Goal: Navigation & Orientation: Find specific page/section

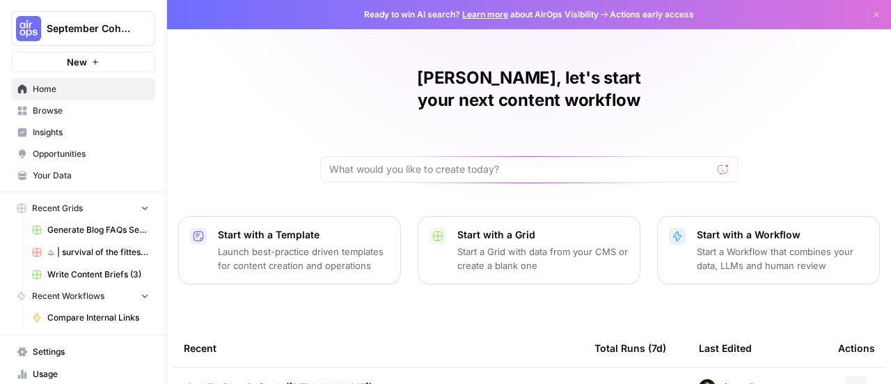
scroll to position [25, 0]
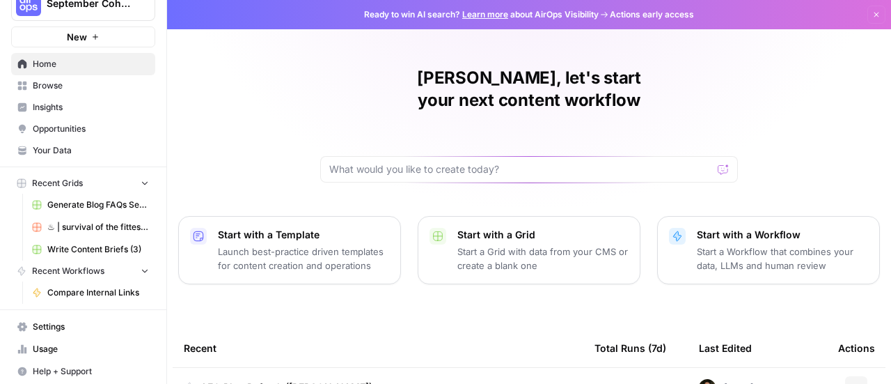
click at [871, 19] on button "Dismiss" at bounding box center [877, 15] width 18 height 18
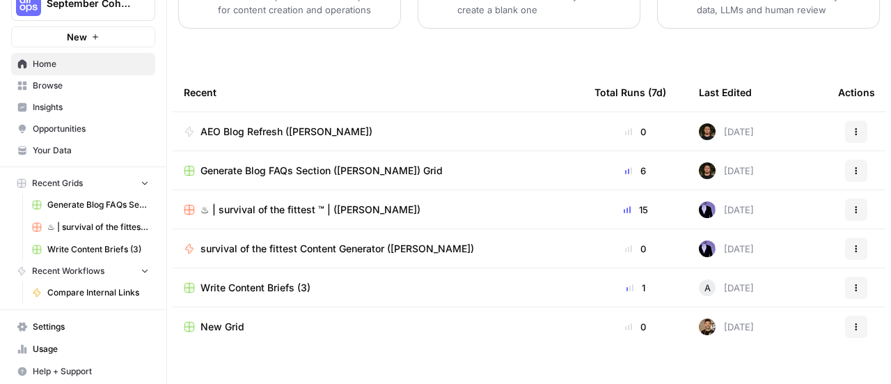
scroll to position [0, 0]
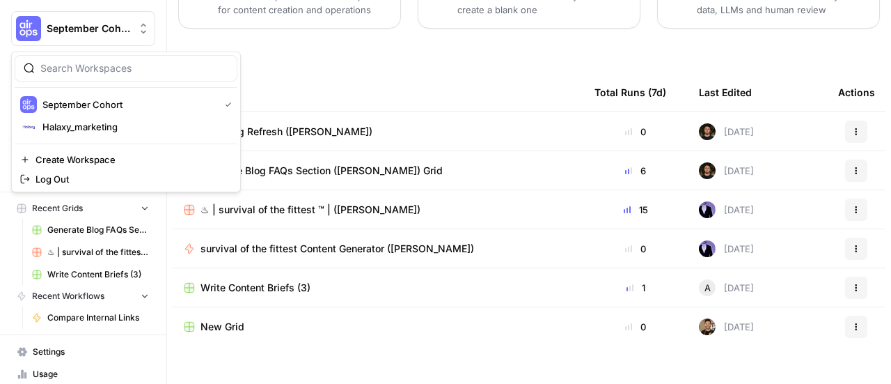
click at [141, 24] on icon "Workspace: September Cohort" at bounding box center [144, 29] width 6 height 10
click at [59, 114] on button "September Cohort" at bounding box center [126, 104] width 223 height 22
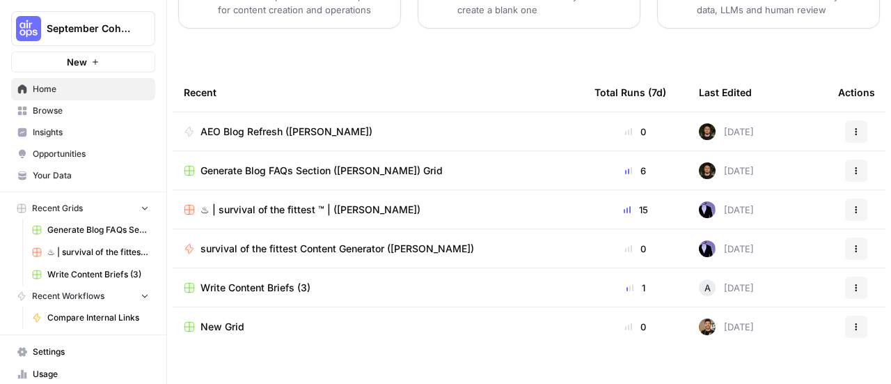
scroll to position [25, 0]
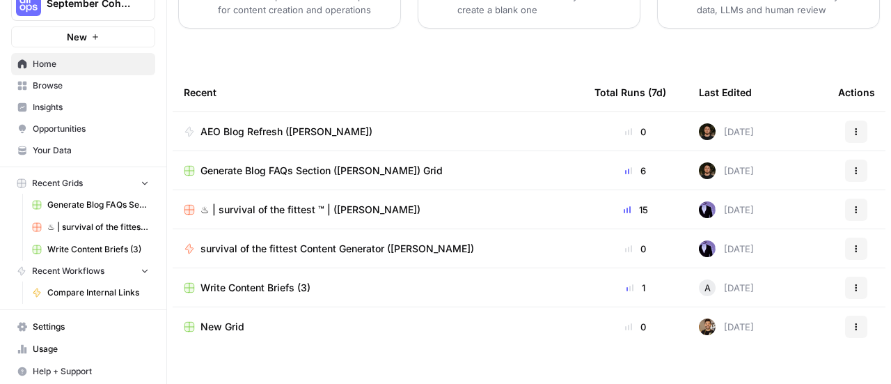
click at [68, 322] on span "Settings" at bounding box center [91, 326] width 116 height 13
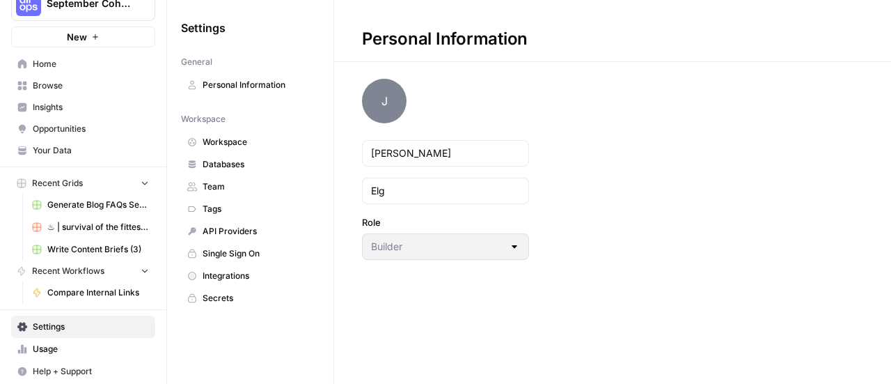
click at [50, 149] on span "Your Data" at bounding box center [91, 150] width 116 height 13
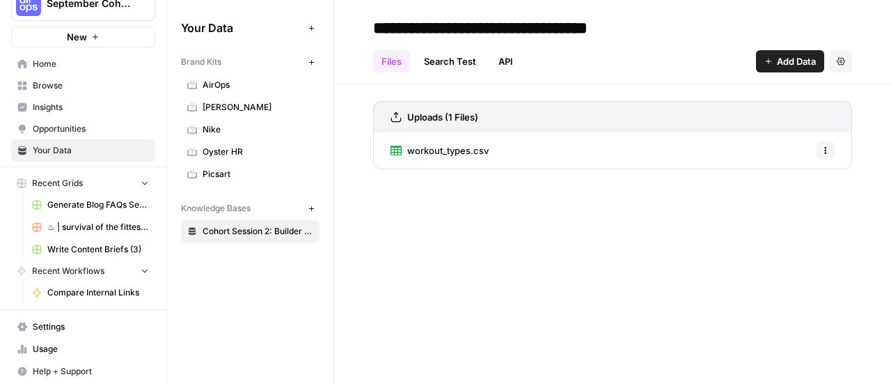
click at [59, 129] on span "Opportunities" at bounding box center [91, 129] width 116 height 13
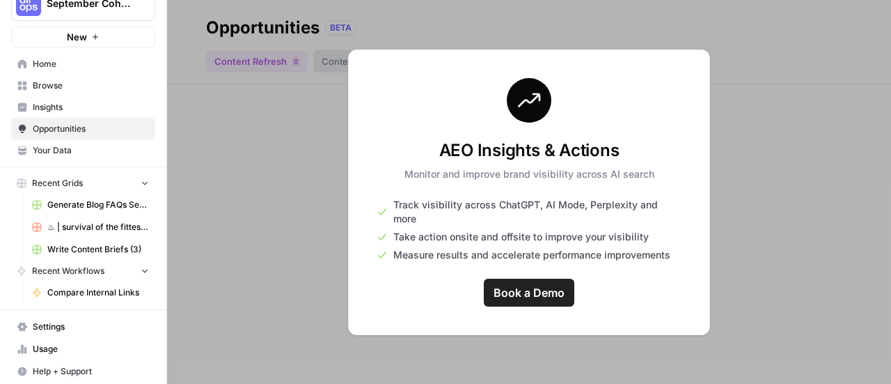
click at [60, 109] on span "Insights" at bounding box center [91, 107] width 116 height 13
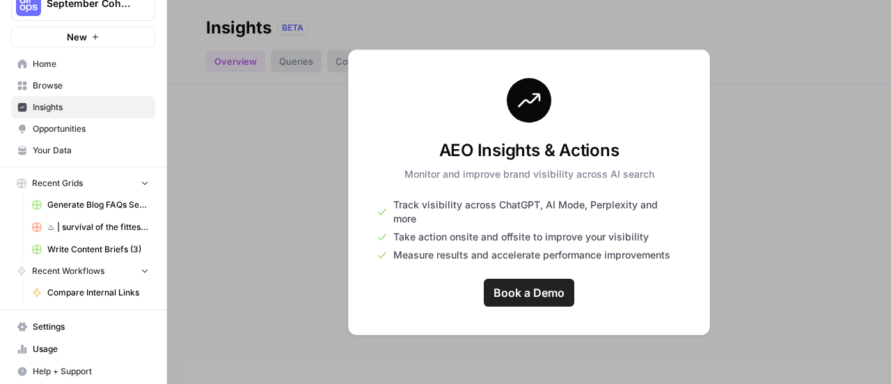
click at [52, 88] on span "Browse" at bounding box center [91, 85] width 116 height 13
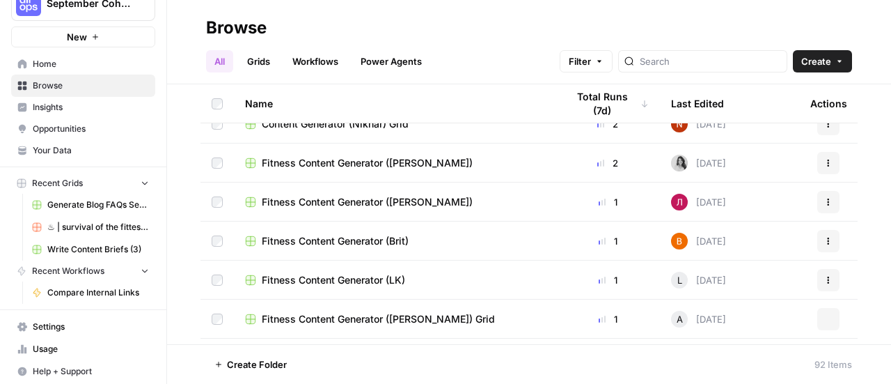
scroll to position [662, 0]
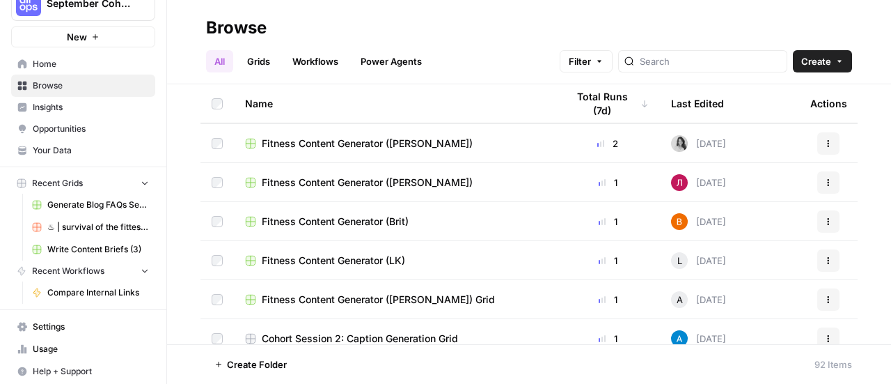
click at [754, 205] on td "[DATE]" at bounding box center [729, 221] width 139 height 38
